Goal: Task Accomplishment & Management: Use online tool/utility

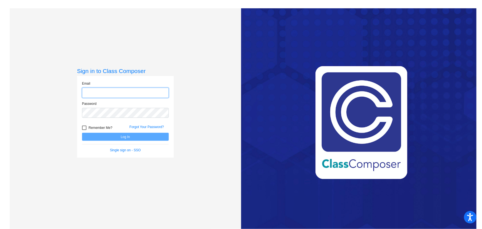
type input "[PERSON_NAME][EMAIL_ADDRESS][DOMAIN_NAME]"
click at [131, 137] on button "Log In" at bounding box center [125, 137] width 87 height 8
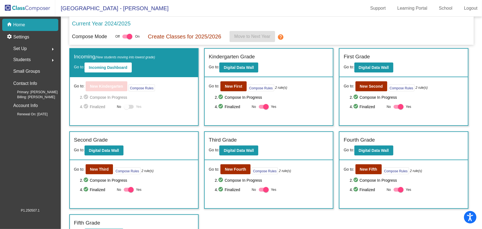
click at [192, 36] on p "Create Classes for 2025/2026" at bounding box center [184, 36] width 73 height 8
click at [131, 37] on div at bounding box center [130, 37] width 6 height 6
click at [125, 38] on input "checkbox" at bounding box center [125, 38] width 0 height 0
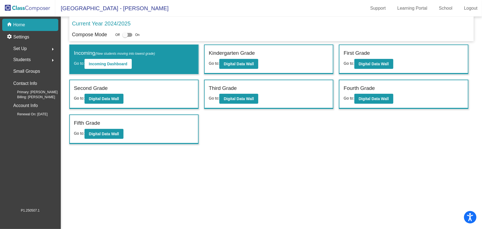
click at [126, 34] on div at bounding box center [125, 35] width 6 height 6
click at [125, 37] on input "checkbox" at bounding box center [125, 37] width 0 height 0
checkbox input "true"
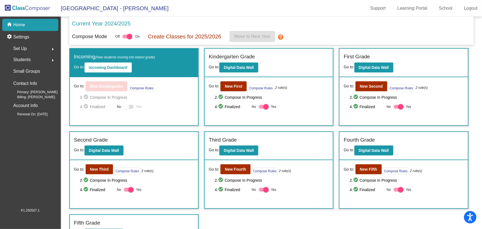
click at [282, 37] on mat-icon "help" at bounding box center [280, 37] width 7 height 7
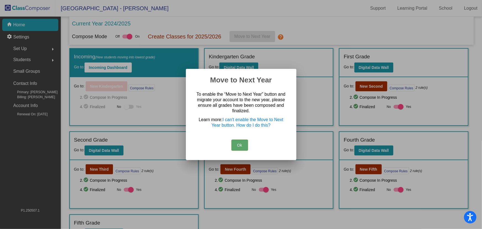
click at [243, 146] on button "Ok" at bounding box center [239, 144] width 17 height 11
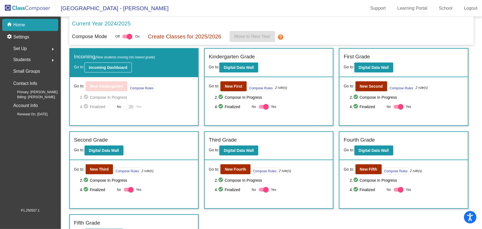
click at [115, 68] on b "Incoming Dashboard" at bounding box center [108, 67] width 38 height 4
